Goal: Task Accomplishment & Management: Use online tool/utility

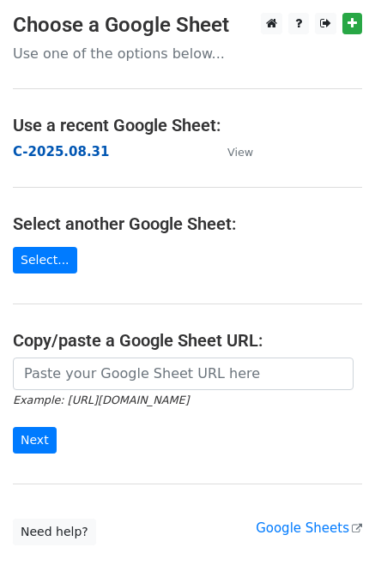
click at [55, 148] on strong "C-2025.08.31" at bounding box center [61, 151] width 96 height 15
click at [63, 148] on strong "C-2025.08.31" at bounding box center [61, 151] width 96 height 15
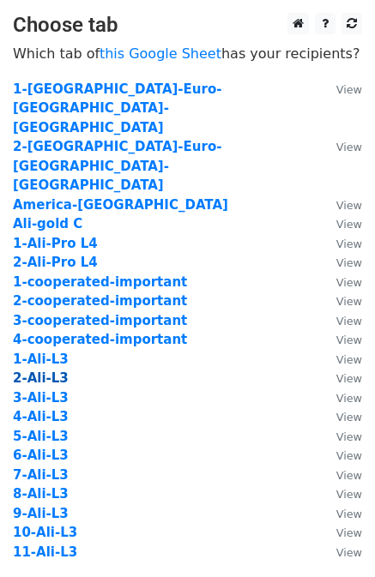
click at [57, 371] on strong "2-Ali-L3" at bounding box center [41, 378] width 56 height 15
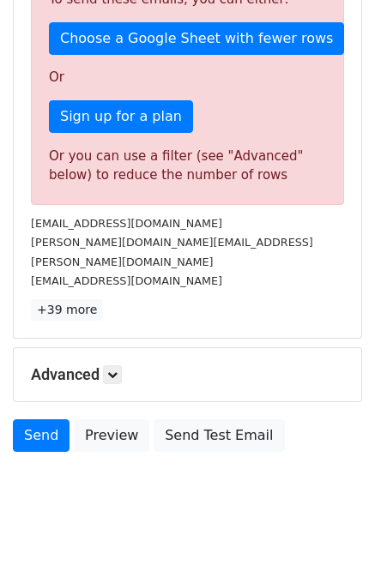
scroll to position [461, 0]
